Goal: Task Accomplishment & Management: Complete application form

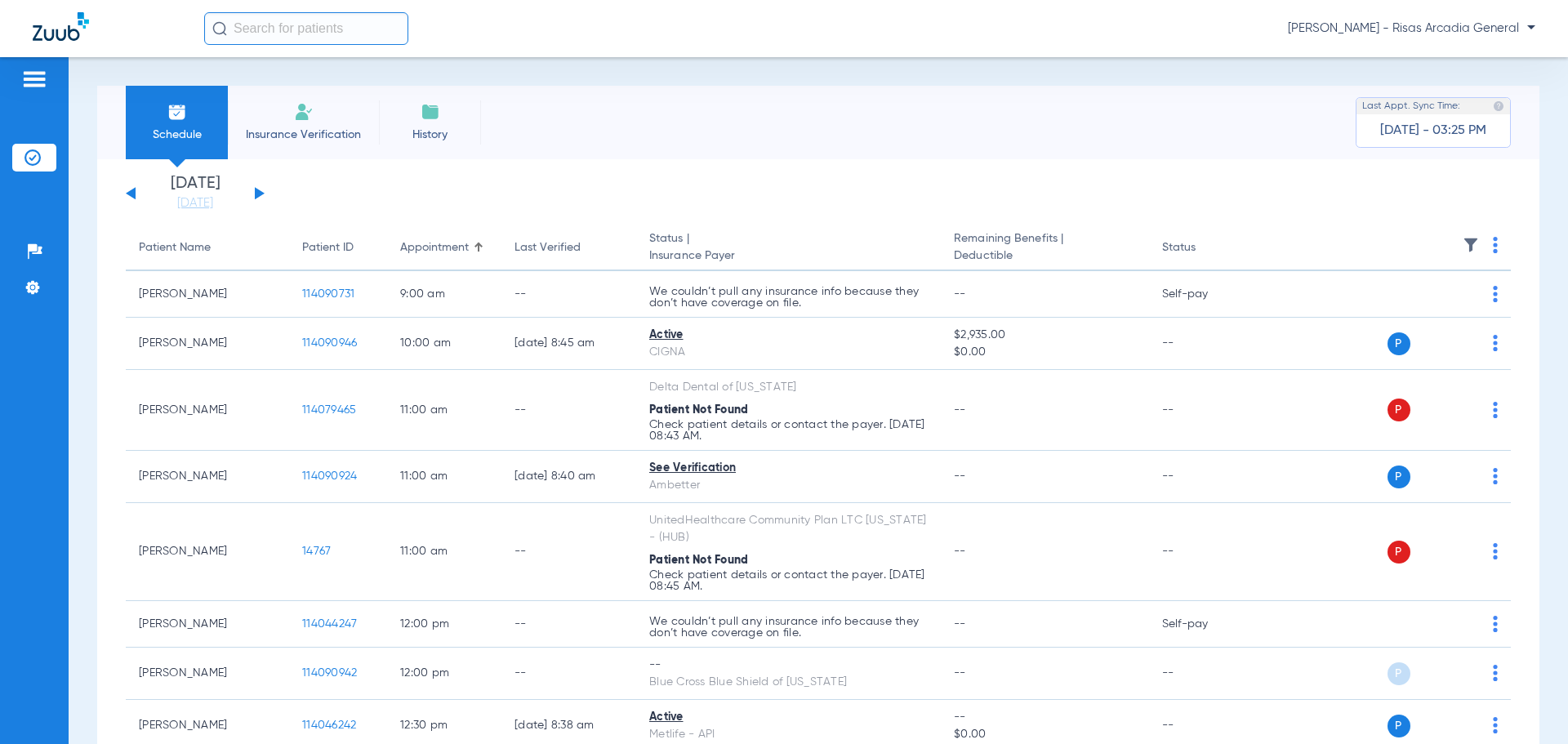
click at [266, 127] on span "Insurance Verification" at bounding box center [303, 134] width 126 height 16
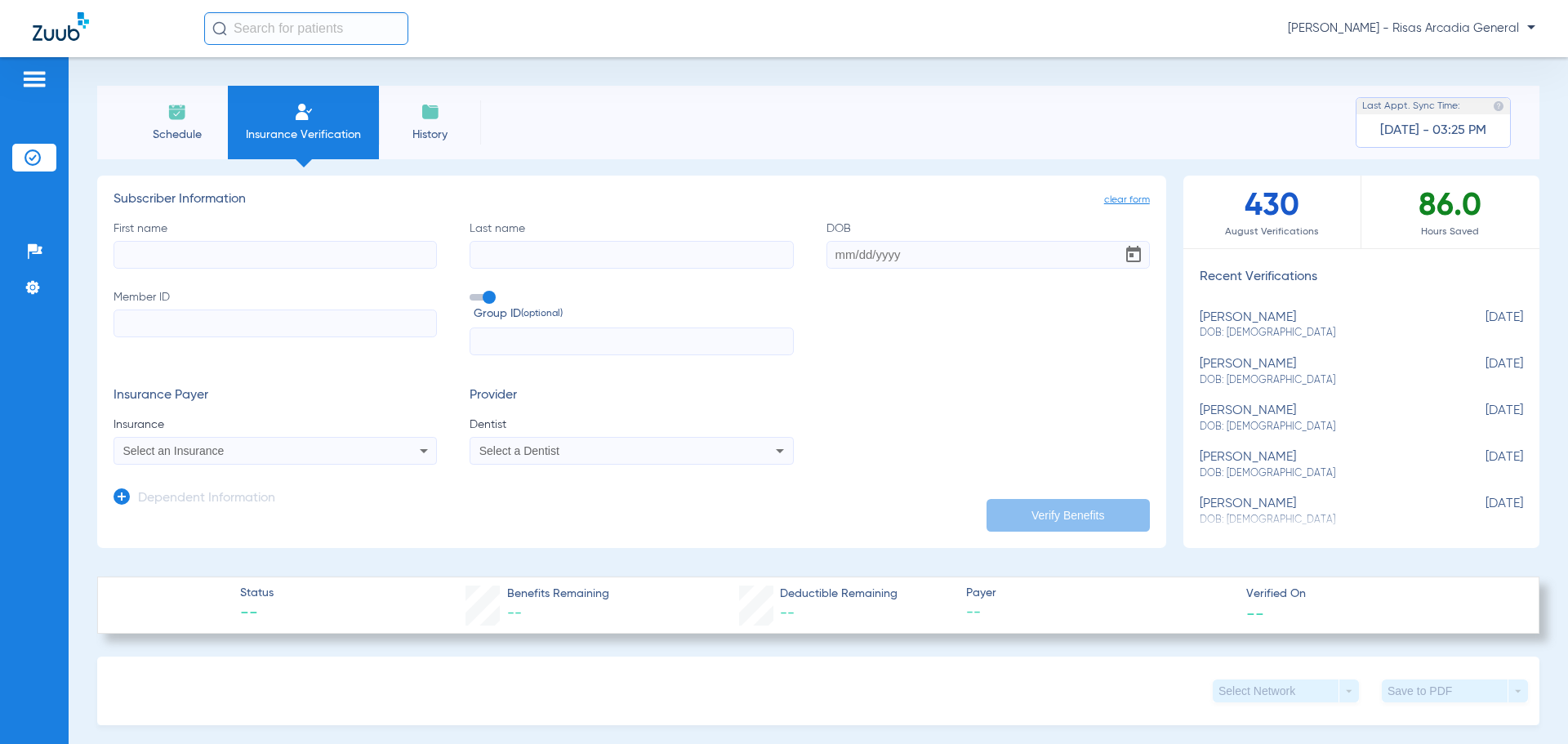
click at [141, 256] on input "First name" at bounding box center [275, 255] width 324 height 28
type input "[PERSON_NAME]"
click at [617, 245] on input "Last name" at bounding box center [631, 255] width 324 height 28
type input "D"
type input "[PERSON_NAME]"
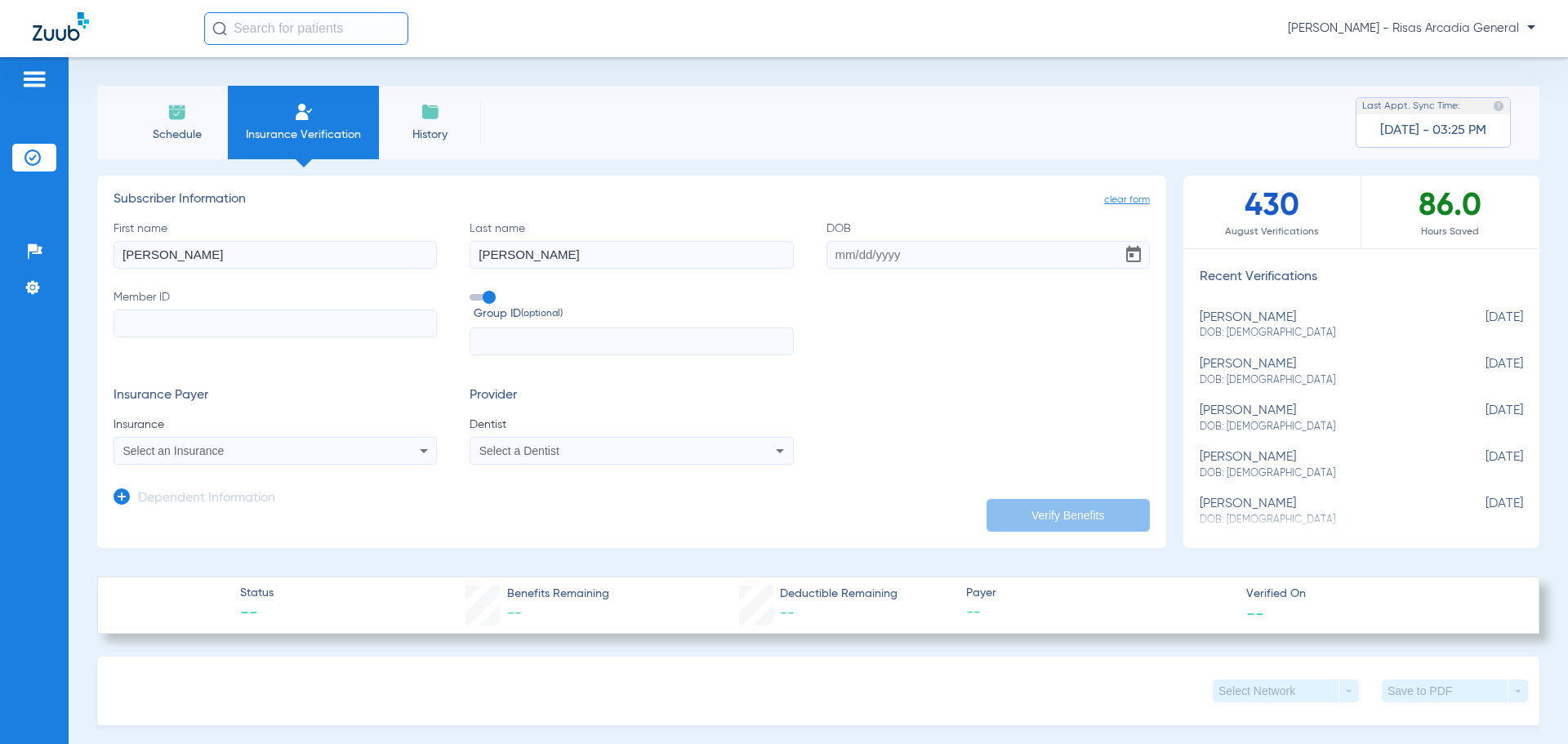
click at [243, 451] on div "Select an Insurance" at bounding box center [245, 451] width 244 height 11
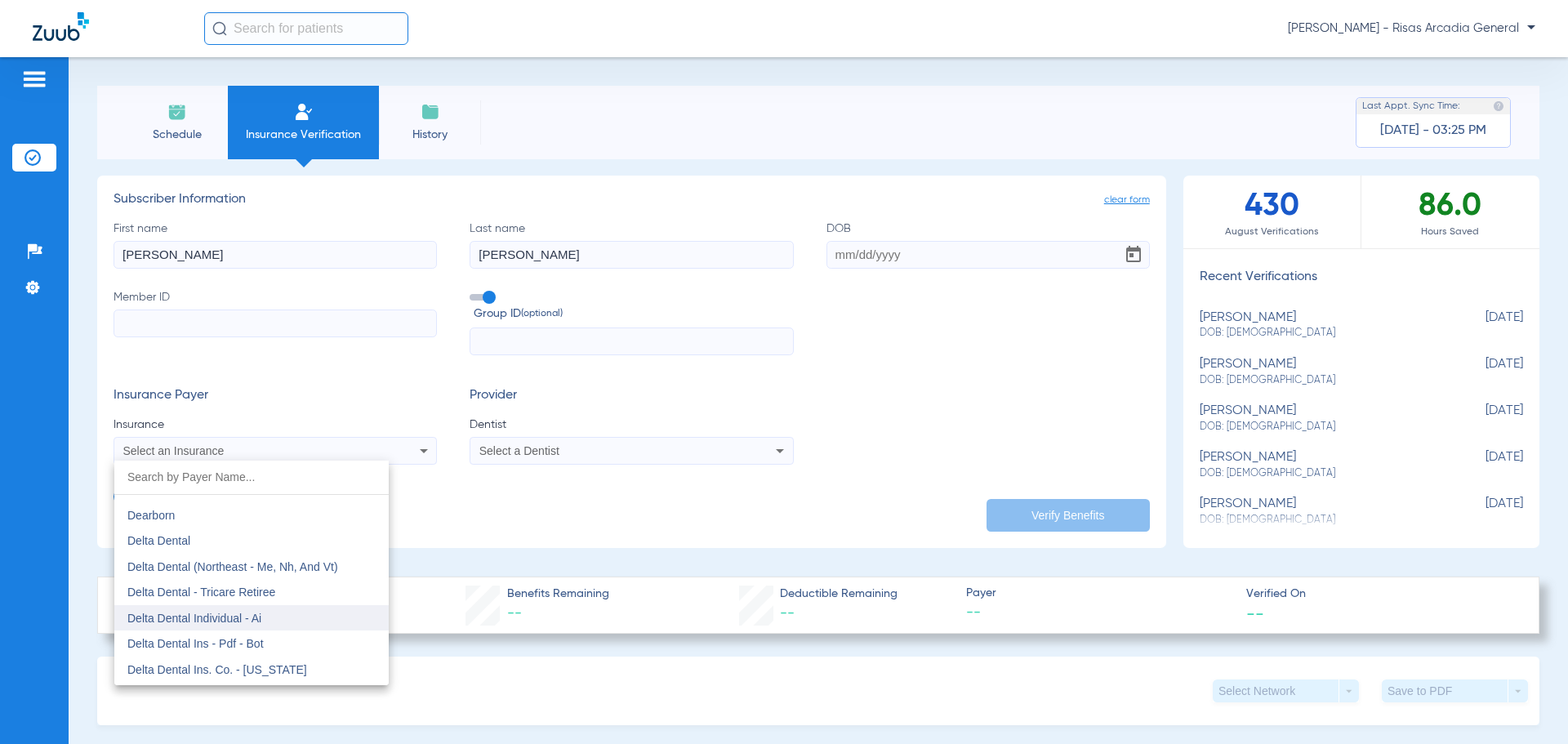
scroll to position [2613, 0]
click at [244, 576] on mat-option "Delta Dental" at bounding box center [252, 570] width 275 height 26
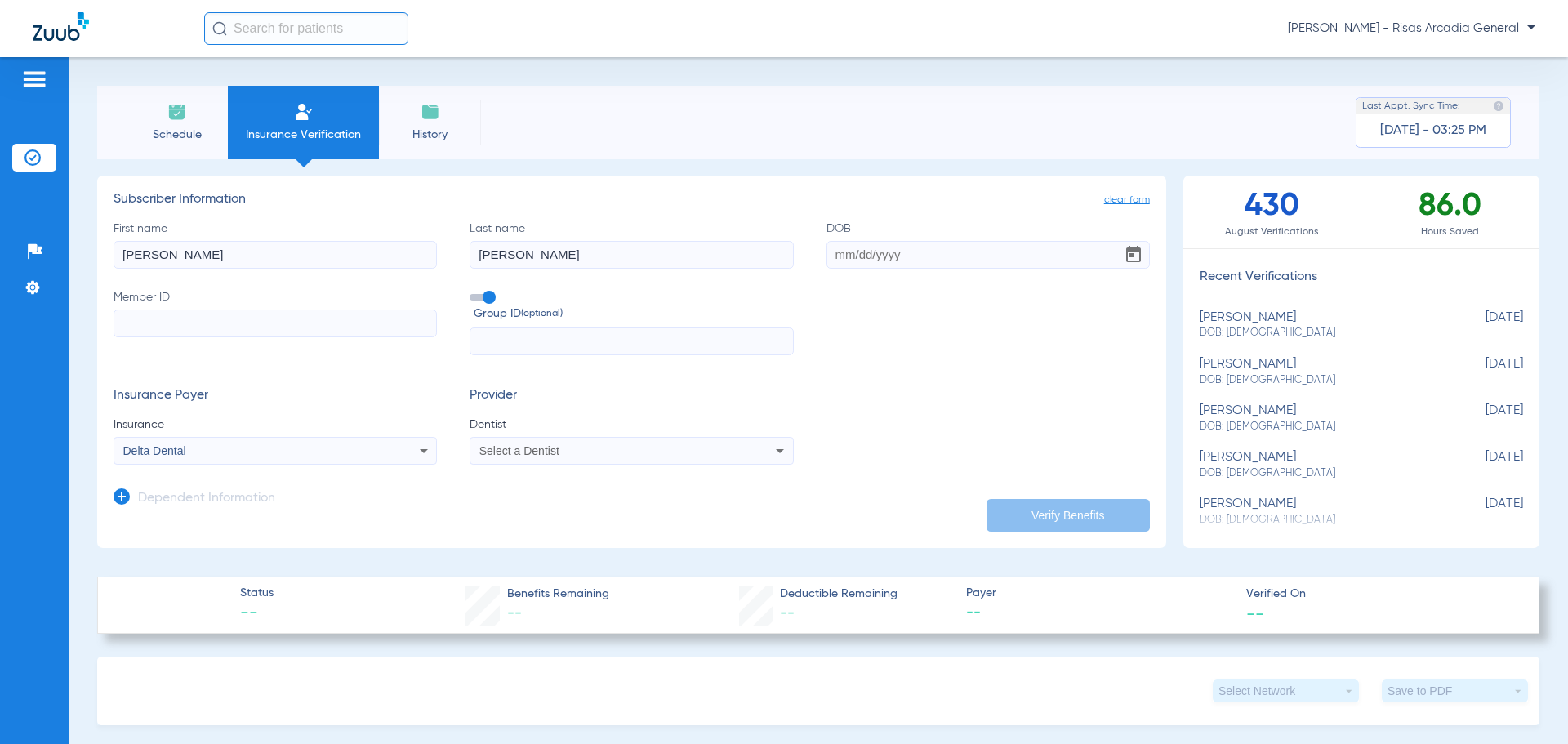
click at [148, 322] on input "Member ID" at bounding box center [275, 324] width 324 height 28
type input "933712046"
click at [515, 456] on div "Select a Dentist" at bounding box center [631, 451] width 322 height 20
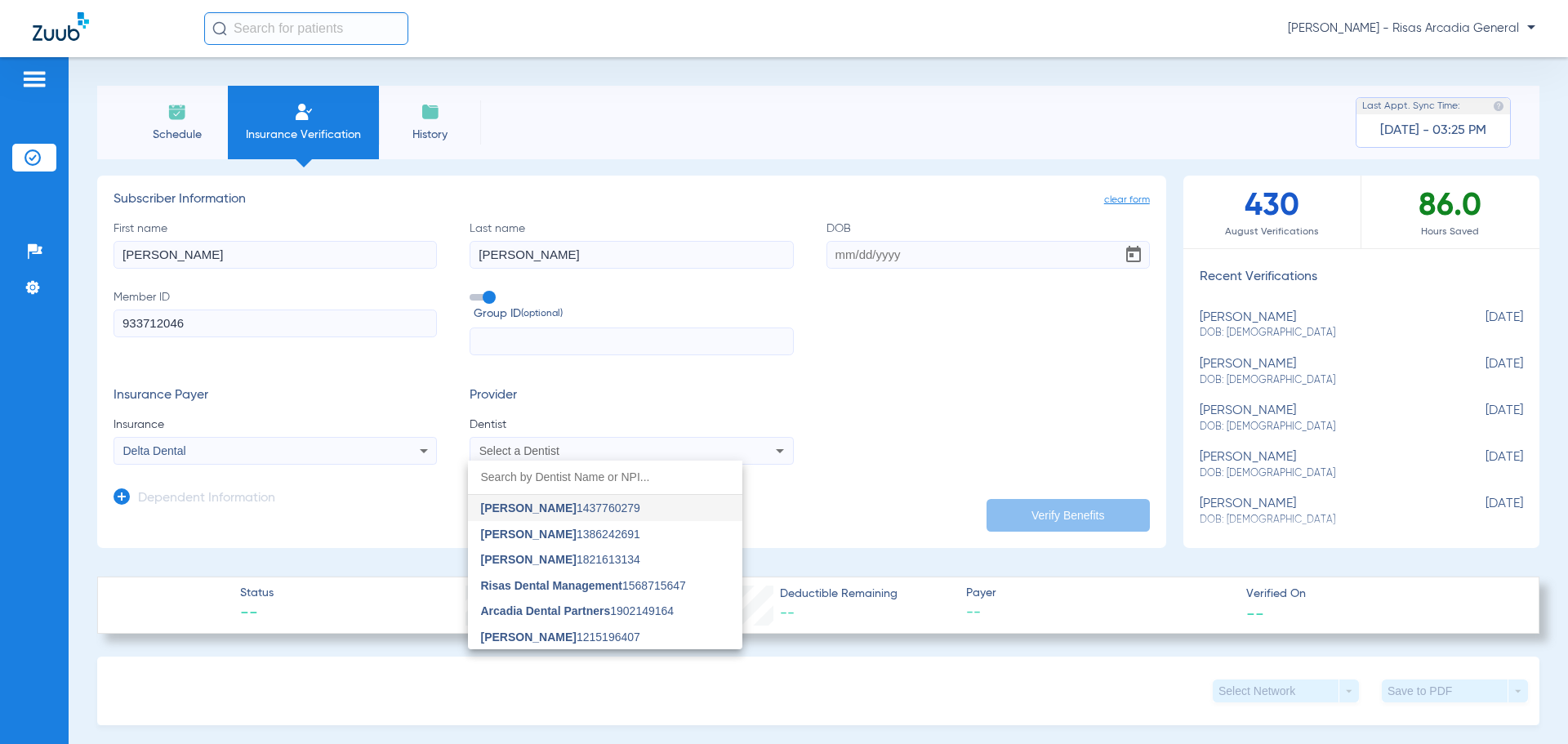
click at [520, 537] on span "[PERSON_NAME]" at bounding box center [529, 534] width 96 height 13
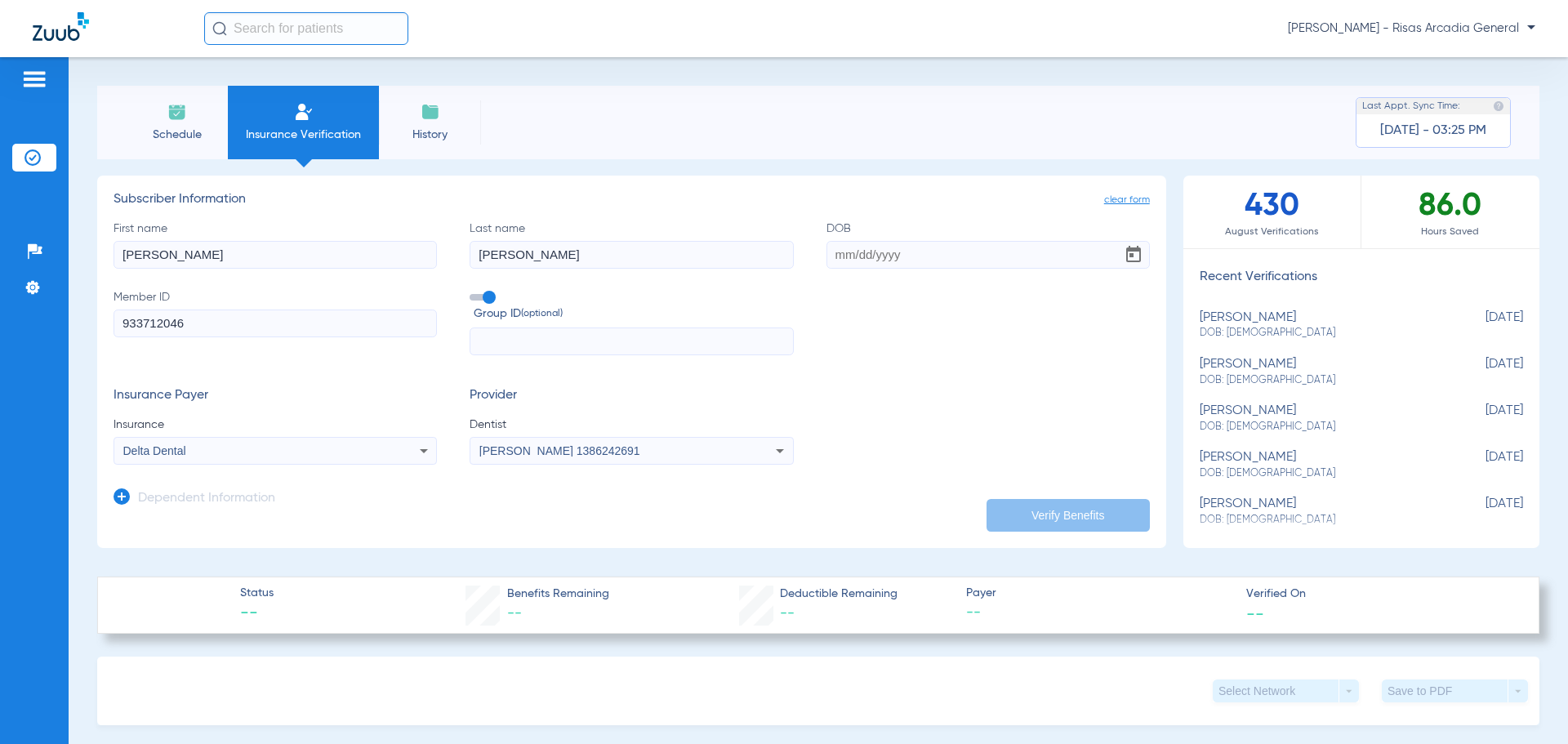
click at [834, 261] on input "DOB" at bounding box center [989, 255] width 324 height 28
type input "[DATE]"
click at [1019, 508] on button "Verify Benefits" at bounding box center [1068, 515] width 163 height 33
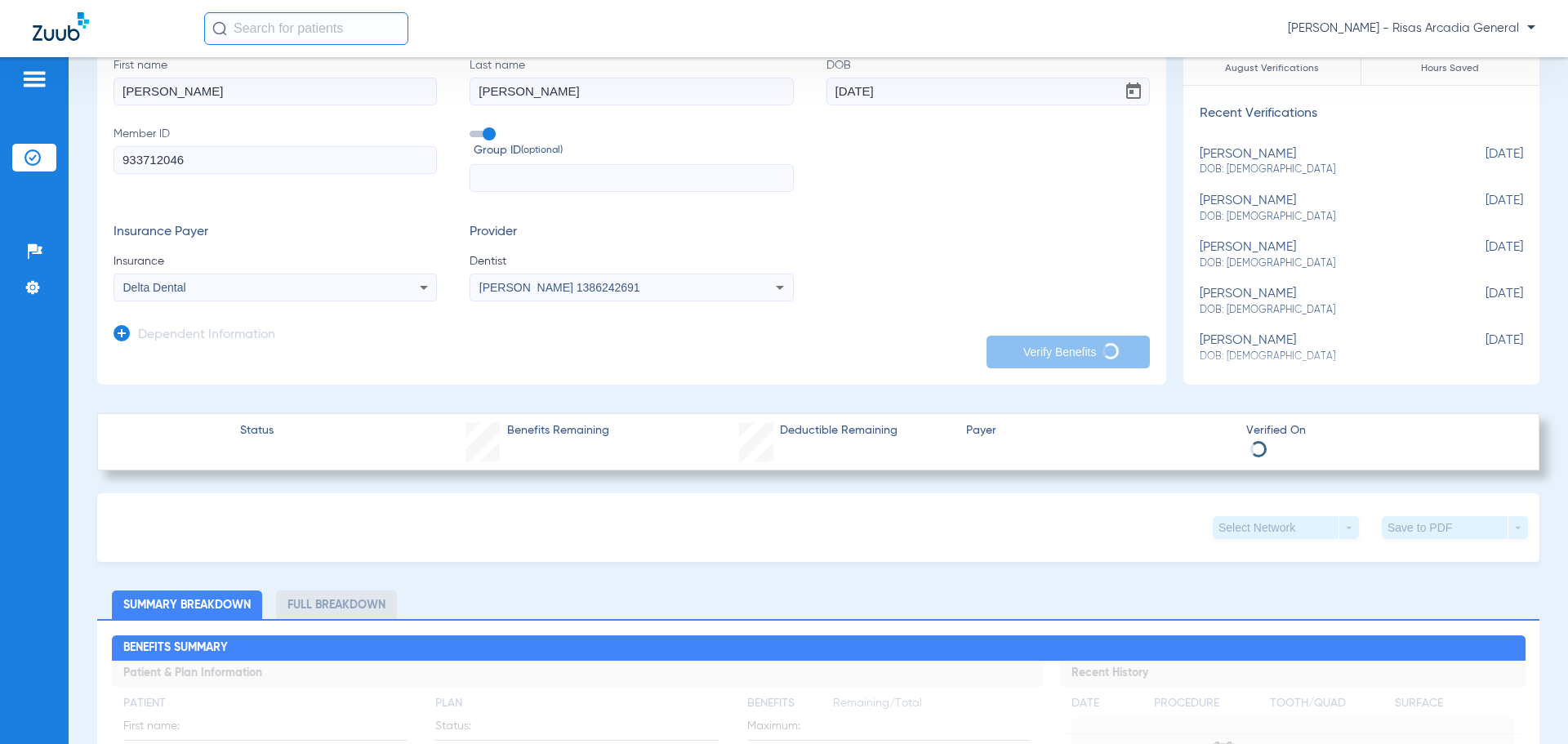
scroll to position [82, 0]
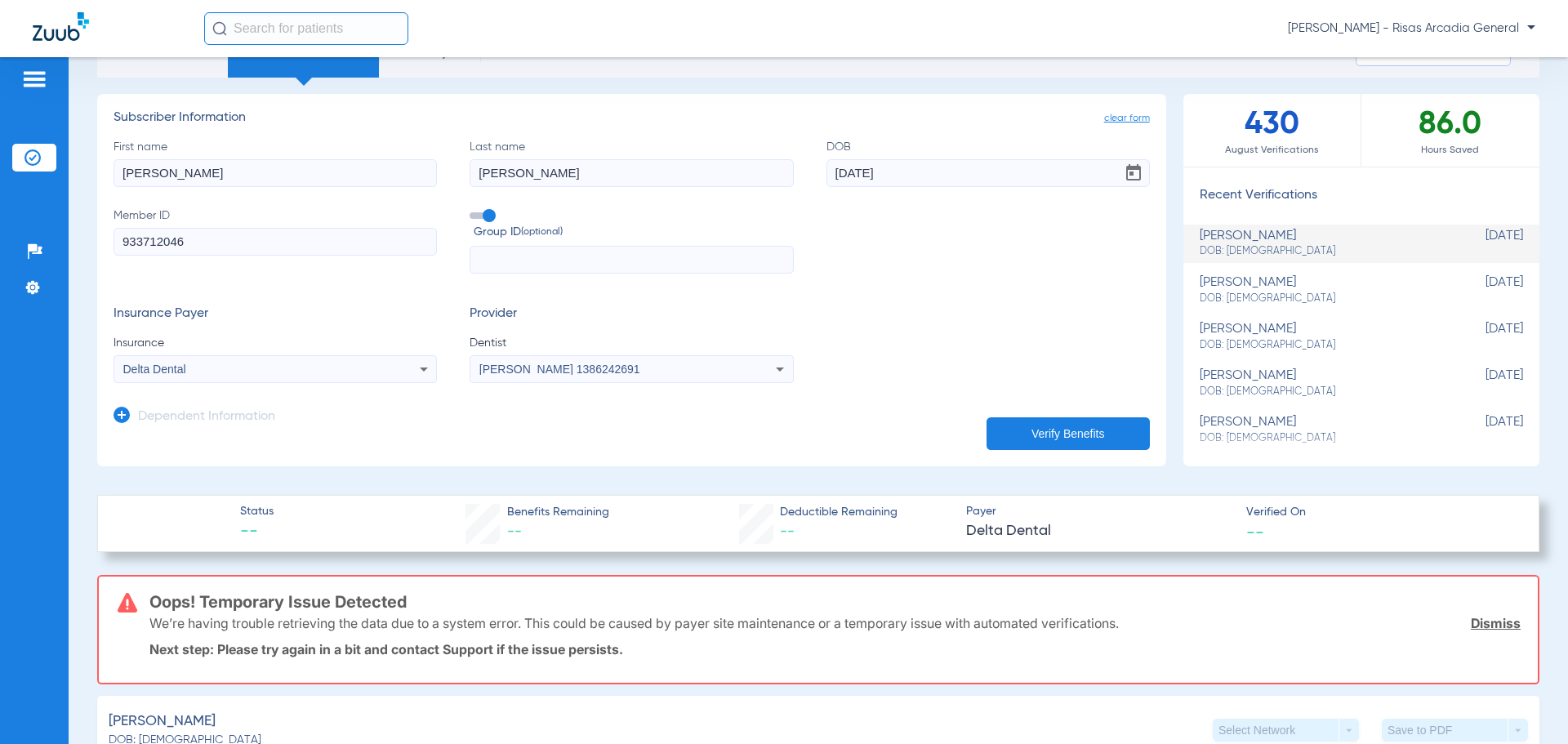
click at [230, 370] on div "Delta Dental" at bounding box center [245, 369] width 244 height 11
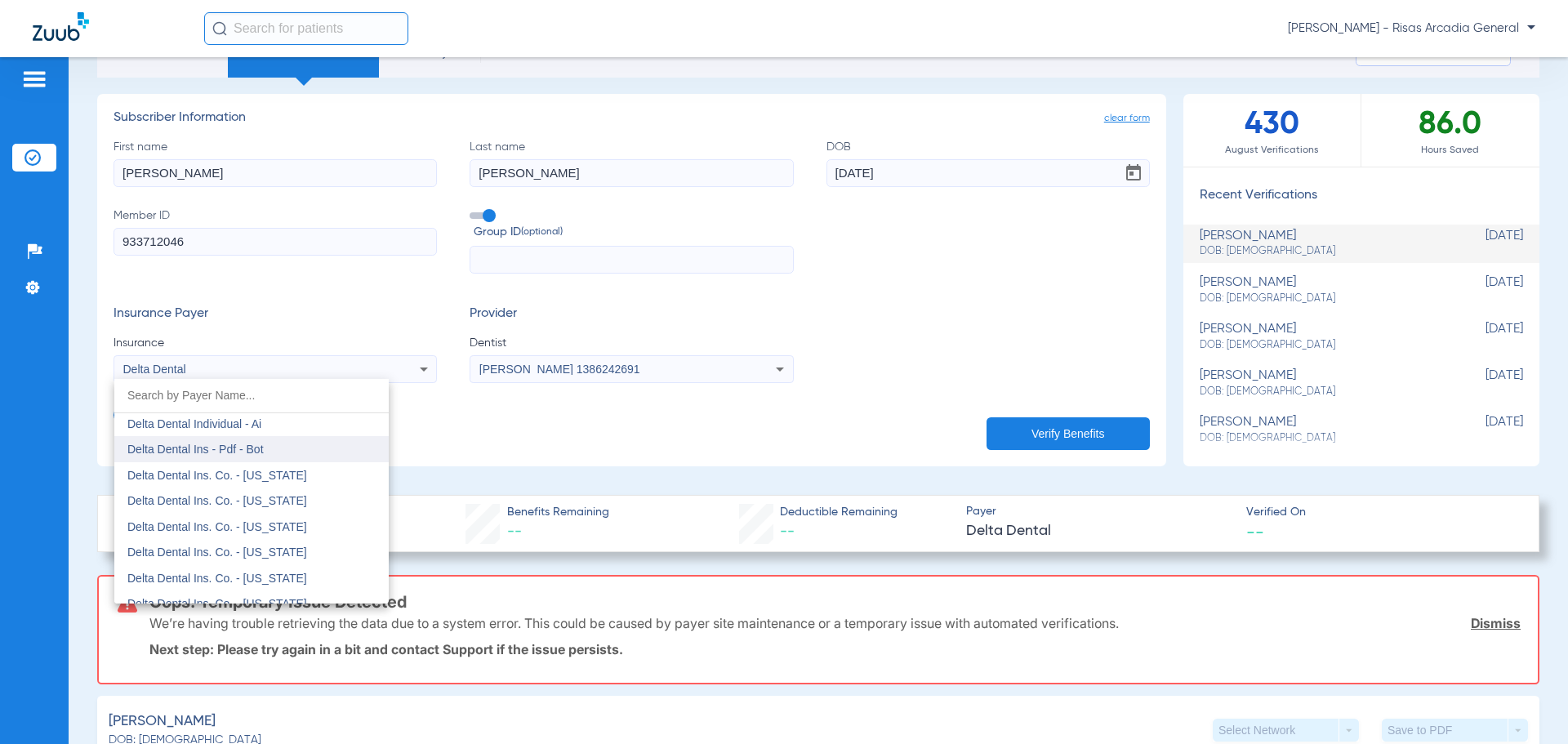
scroll to position [2756, 0]
click at [270, 424] on mat-option "Delta Dental Individual - Ai" at bounding box center [252, 423] width 275 height 26
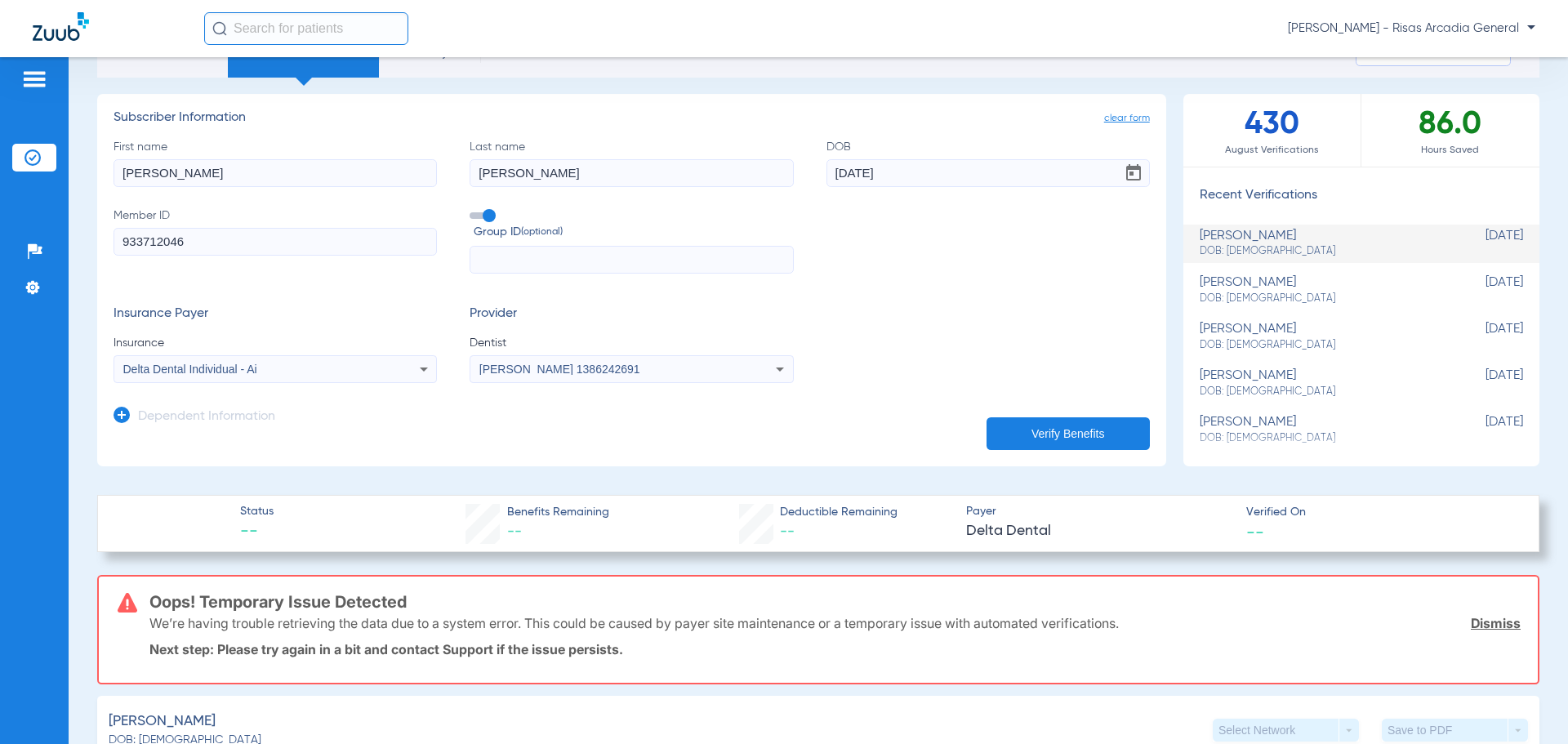
click at [1019, 448] on button "Verify Benefits" at bounding box center [1068, 433] width 163 height 33
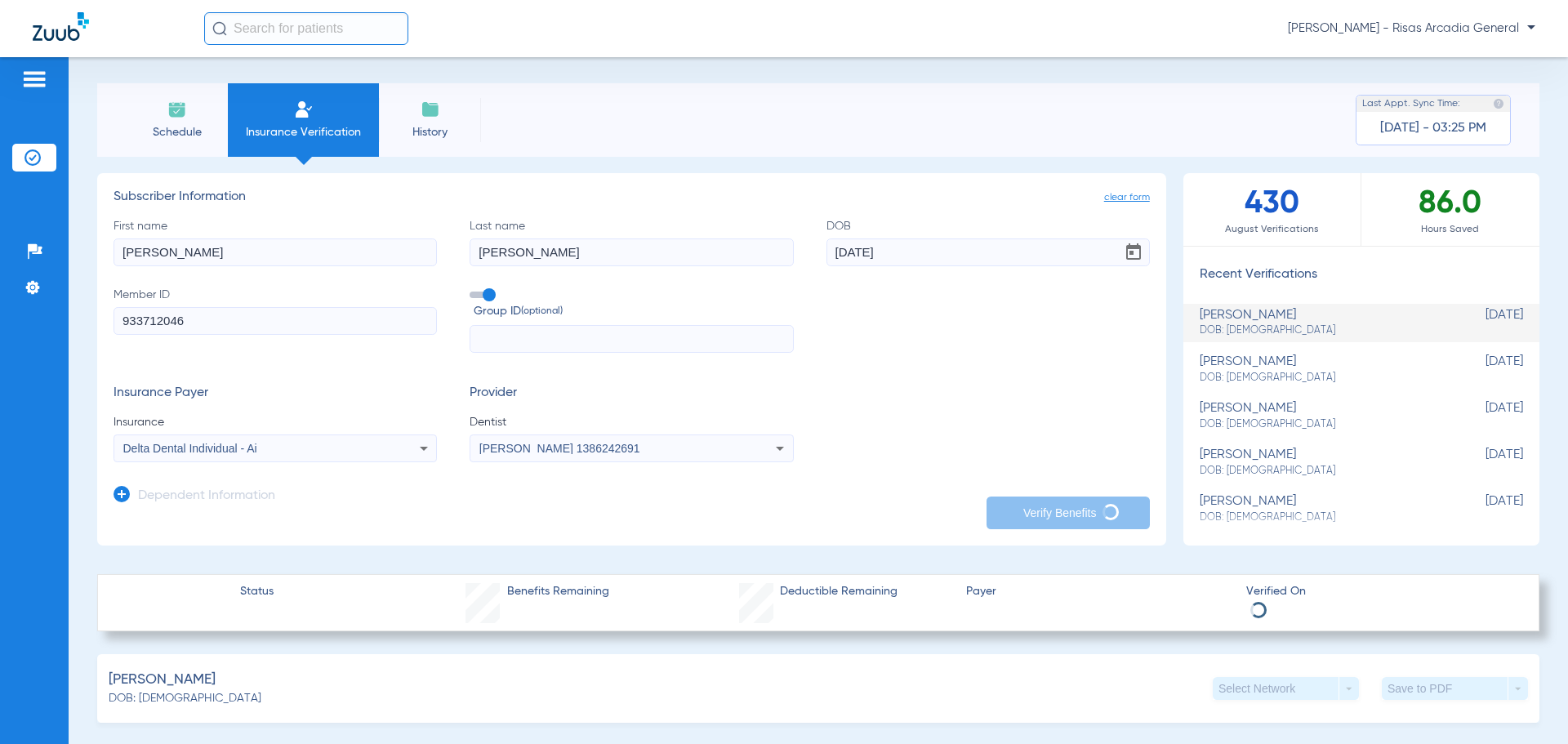
scroll to position [0, 0]
